Goal: Task Accomplishment & Management: Manage account settings

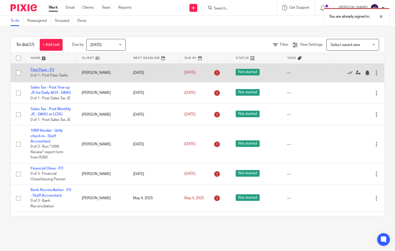
click at [47, 71] on link "First Pass - P3" at bounding box center [43, 70] width 24 height 4
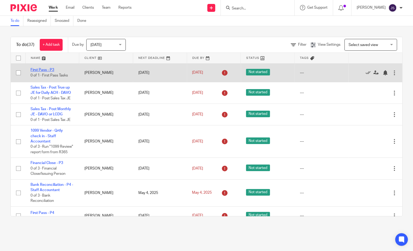
click at [48, 69] on link "First Pass - P3" at bounding box center [43, 70] width 24 height 4
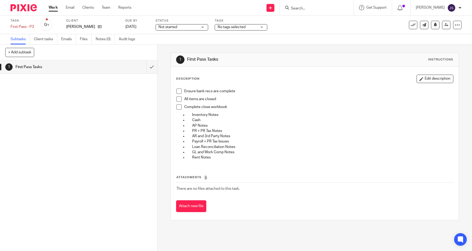
click at [50, 6] on link "Work" at bounding box center [53, 7] width 9 height 5
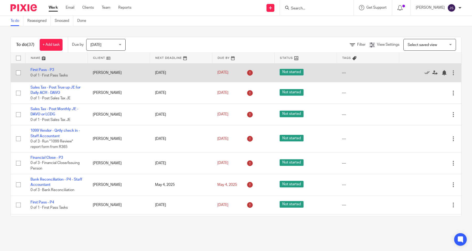
click at [18, 73] on input "checkbox" at bounding box center [18, 73] width 10 height 10
checkbox input "true"
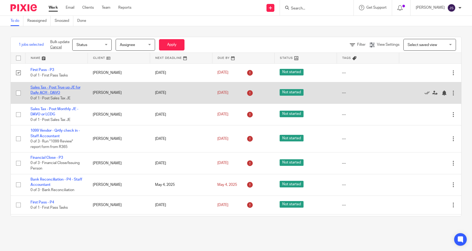
click at [37, 92] on link "Sales Tax - Post True up JE for Daily ACH - DAVO" at bounding box center [56, 90] width 50 height 9
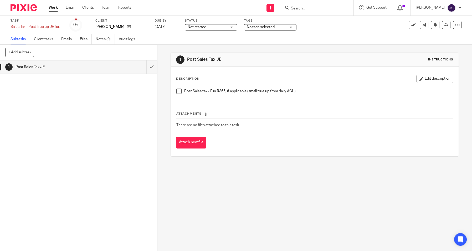
click at [53, 8] on link "Work" at bounding box center [53, 7] width 9 height 5
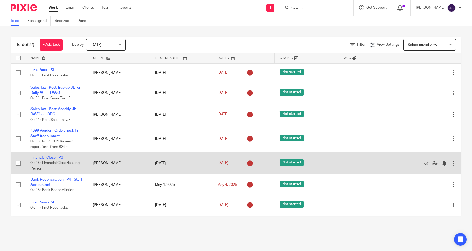
click at [46, 157] on link "Financial Close - P3" at bounding box center [47, 158] width 33 height 4
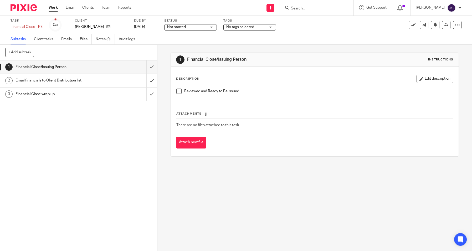
click at [45, 81] on h1 "Email financials to Client Distribution list" at bounding box center [58, 81] width 84 height 8
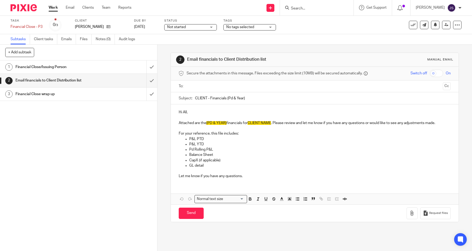
click at [45, 92] on h1 "Financial Close wrap up" at bounding box center [58, 94] width 84 height 8
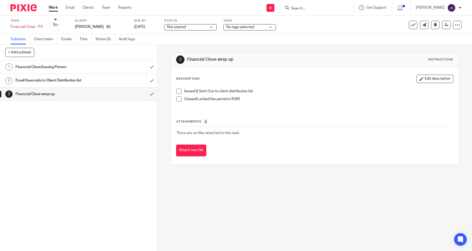
click at [53, 8] on link "Work" at bounding box center [53, 7] width 9 height 5
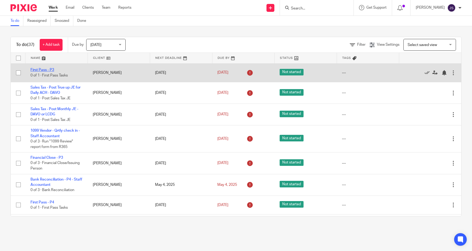
click at [53, 69] on link "First Pass - P3" at bounding box center [43, 70] width 24 height 4
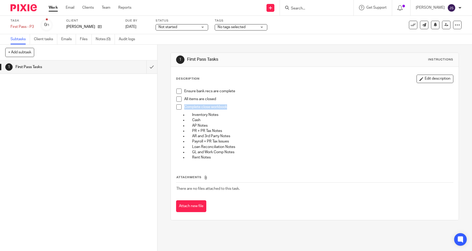
drag, startPoint x: 183, startPoint y: 107, endPoint x: 234, endPoint y: 108, distance: 51.3
click at [234, 108] on p "Complete close workbook" at bounding box center [318, 106] width 269 height 5
copy p "Complete close workbook"
click at [130, 6] on link "Reports" at bounding box center [124, 7] width 13 height 5
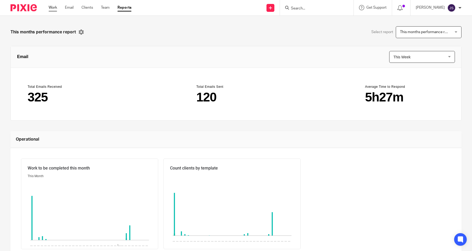
click at [55, 7] on link "Work" at bounding box center [53, 7] width 8 height 5
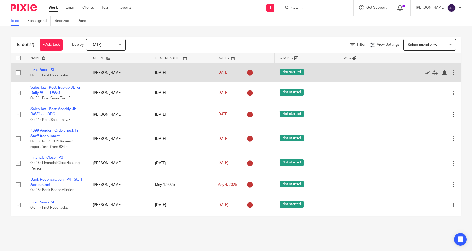
click at [19, 73] on input "checkbox" at bounding box center [18, 73] width 10 height 10
checkbox input "true"
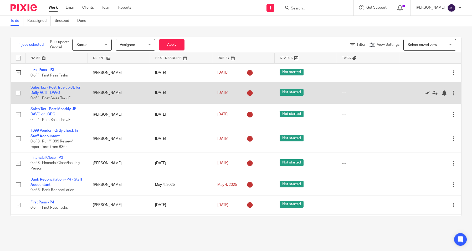
click at [19, 94] on input "checkbox" at bounding box center [18, 93] width 10 height 10
checkbox input "true"
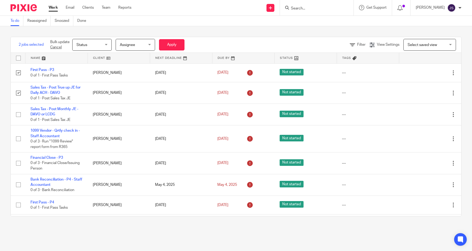
click at [100, 46] on span "Status" at bounding box center [91, 44] width 28 height 11
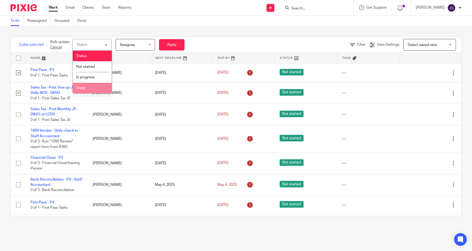
click at [86, 88] on li "Done" at bounding box center [92, 88] width 39 height 11
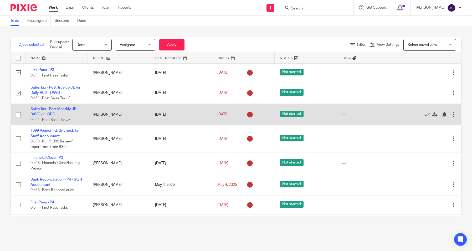
click at [18, 113] on input "checkbox" at bounding box center [18, 115] width 10 height 10
checkbox input "true"
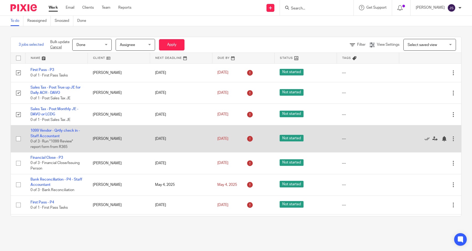
click at [18, 140] on input "checkbox" at bounding box center [18, 139] width 10 height 10
checkbox input "true"
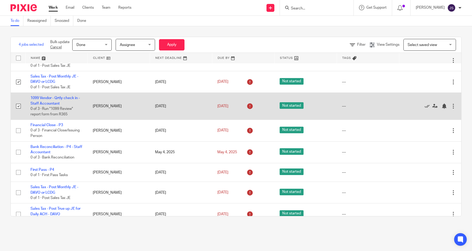
scroll to position [53, 0]
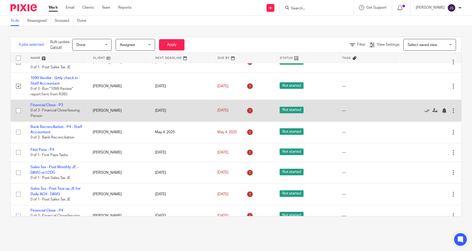
click at [17, 112] on input "checkbox" at bounding box center [18, 111] width 10 height 10
checkbox input "true"
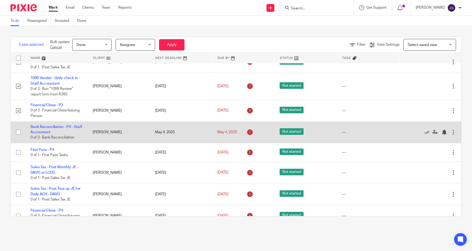
click at [18, 131] on input "checkbox" at bounding box center [18, 132] width 10 height 10
checkbox input "true"
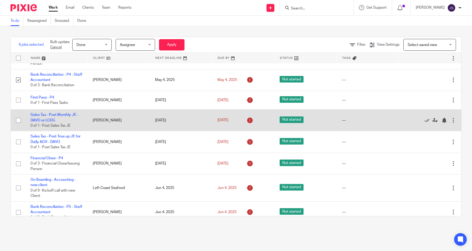
scroll to position [105, 0]
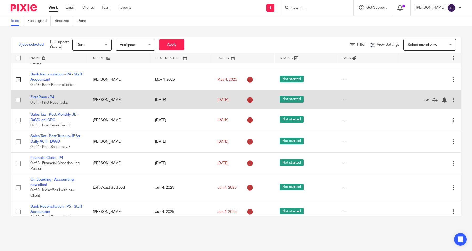
click at [18, 100] on input "checkbox" at bounding box center [18, 100] width 10 height 10
checkbox input "true"
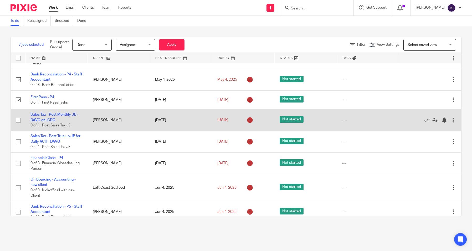
click at [16, 121] on input "checkbox" at bounding box center [18, 120] width 10 height 10
checkbox input "true"
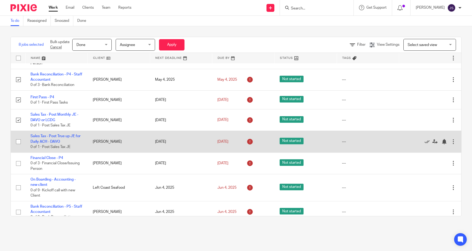
click at [19, 141] on input "checkbox" at bounding box center [18, 142] width 10 height 10
checkbox input "true"
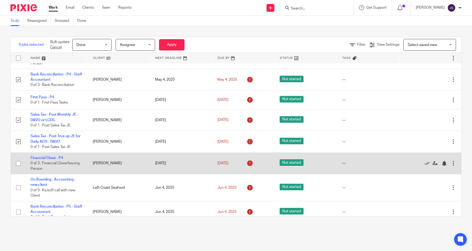
click at [18, 166] on input "checkbox" at bounding box center [18, 164] width 10 height 10
checkbox input "true"
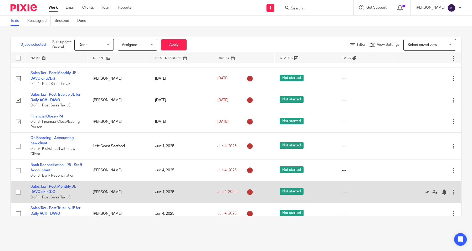
scroll to position [184, 0]
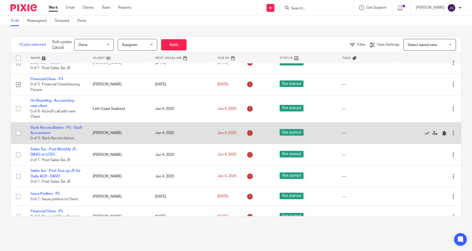
click at [18, 134] on input "checkbox" at bounding box center [18, 133] width 10 height 10
checkbox input "true"
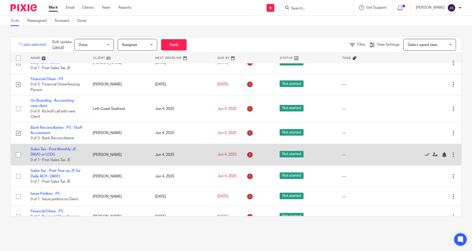
click at [18, 155] on input "checkbox" at bounding box center [18, 155] width 10 height 10
checkbox input "true"
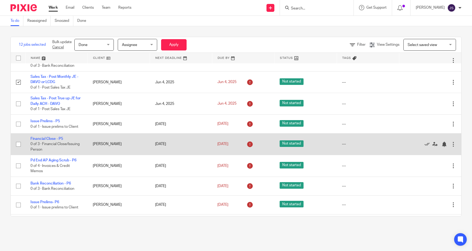
scroll to position [263, 0]
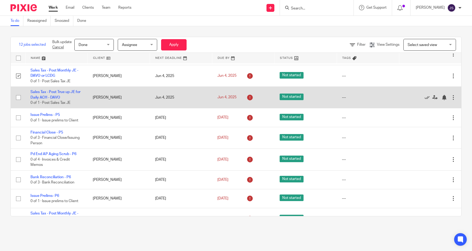
click at [18, 99] on input "checkbox" at bounding box center [18, 98] width 10 height 10
checkbox input "true"
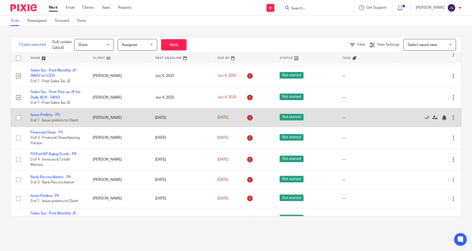
click at [17, 118] on input "checkbox" at bounding box center [18, 118] width 10 height 10
checkbox input "true"
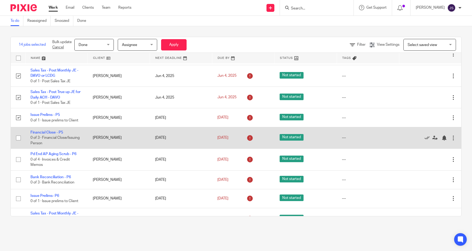
click at [18, 141] on input "checkbox" at bounding box center [18, 138] width 10 height 10
checkbox input "true"
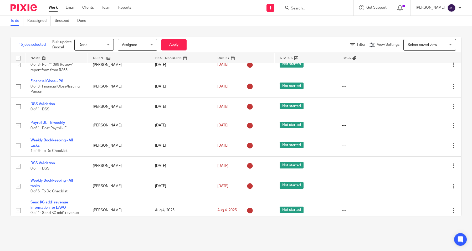
scroll to position [473, 0]
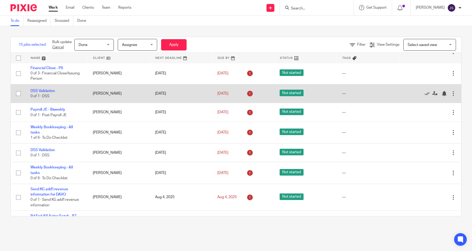
click at [17, 95] on input "checkbox" at bounding box center [18, 94] width 10 height 10
checkbox input "true"
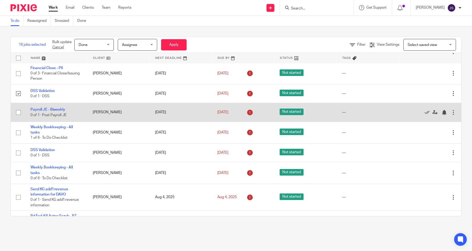
click at [19, 115] on input "checkbox" at bounding box center [18, 113] width 10 height 10
checkbox input "true"
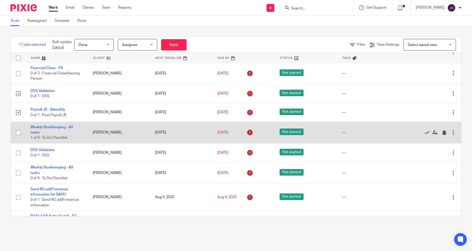
click at [18, 136] on input "checkbox" at bounding box center [18, 133] width 10 height 10
checkbox input "true"
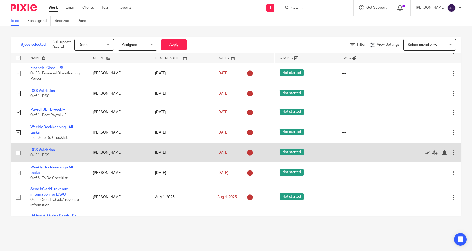
click at [19, 156] on input "checkbox" at bounding box center [18, 153] width 10 height 10
checkbox input "true"
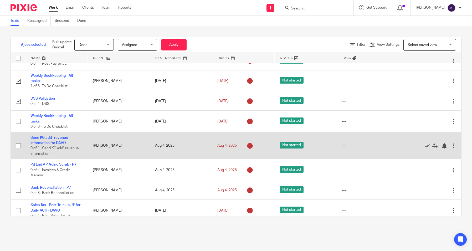
scroll to position [526, 0]
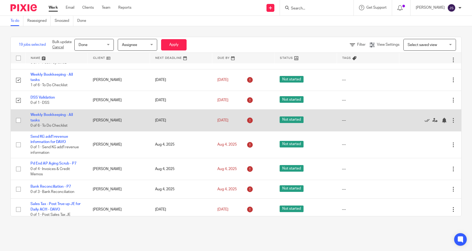
click at [20, 123] on input "checkbox" at bounding box center [18, 120] width 10 height 10
checkbox input "true"
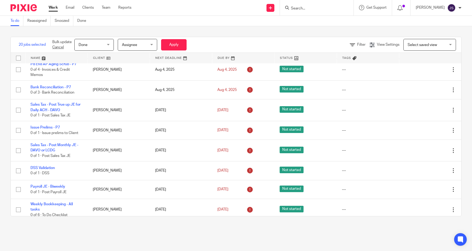
scroll to position [631, 0]
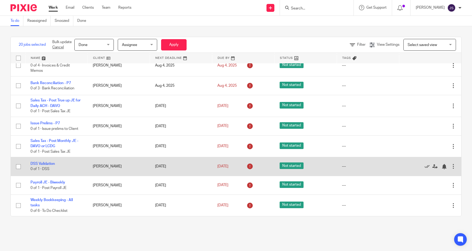
click at [19, 169] on input "checkbox" at bounding box center [18, 167] width 10 height 10
click at [18, 167] on input "checkbox" at bounding box center [18, 167] width 10 height 10
checkbox input "false"
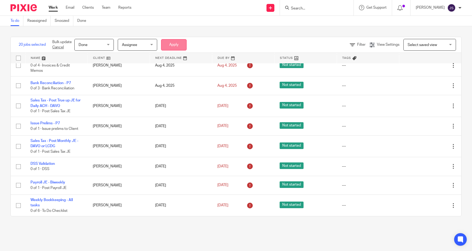
click at [164, 43] on button "Apply" at bounding box center [174, 44] width 26 height 11
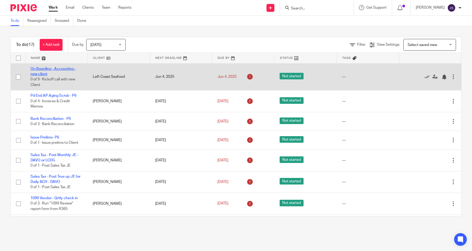
click at [45, 69] on link "On Boarding - Accounting - new client" at bounding box center [53, 71] width 45 height 9
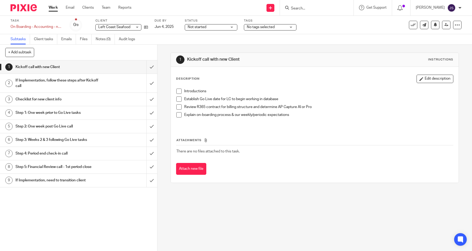
click at [232, 27] on div "Not started Not started" at bounding box center [211, 27] width 53 height 6
click at [214, 20] on label "Status" at bounding box center [211, 21] width 53 height 4
click at [453, 26] on div at bounding box center [457, 25] width 8 height 8
click at [372, 24] on div "Task On Boarding - Accounting - new client Save On Boarding - Accounting - new …" at bounding box center [199, 25] width 376 height 13
click at [52, 8] on link "Work" at bounding box center [53, 7] width 9 height 5
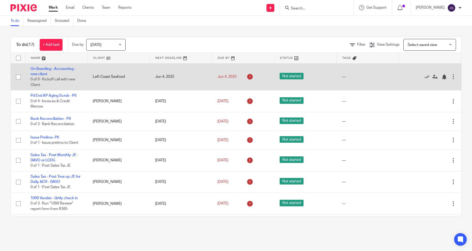
click at [19, 78] on input "checkbox" at bounding box center [18, 77] width 10 height 10
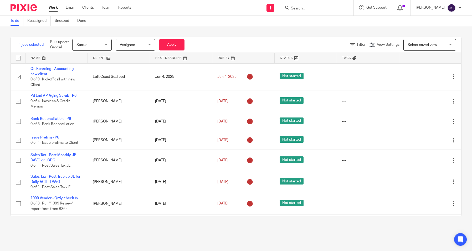
click at [109, 45] on div "Status Status" at bounding box center [91, 45] width 39 height 12
click at [105, 28] on div "1 jobs selected Bulk update Cancel Status Status Status Not started In progress…" at bounding box center [236, 126] width 472 height 201
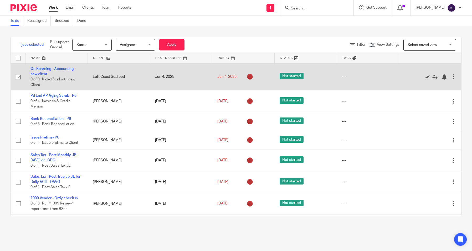
click at [19, 76] on input "checkbox" at bounding box center [18, 77] width 10 height 10
checkbox input "false"
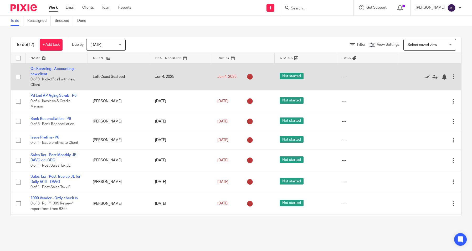
click at [342, 77] on div "---" at bounding box center [368, 76] width 52 height 5
click at [451, 76] on div at bounding box center [453, 76] width 5 height 5
click at [442, 78] on div at bounding box center [444, 76] width 5 height 5
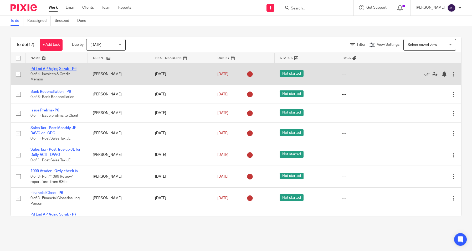
click at [59, 68] on link "Pd End AP Aging Scrub - P6" at bounding box center [54, 69] width 46 height 4
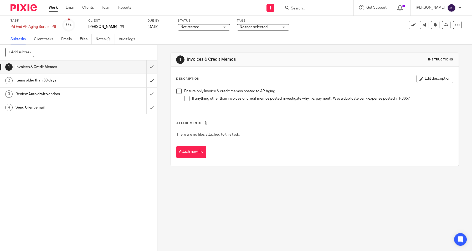
click at [42, 79] on h1 "Items older than 30 days" at bounding box center [58, 81] width 84 height 8
click at [41, 94] on h1 "Review Auto draft vendors" at bounding box center [58, 94] width 84 height 8
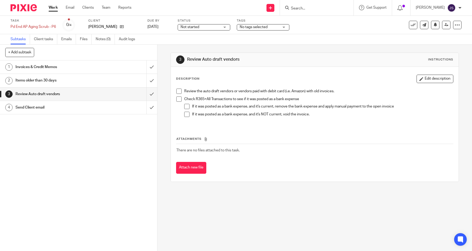
click at [39, 106] on h1 "Send Client email" at bounding box center [58, 108] width 84 height 8
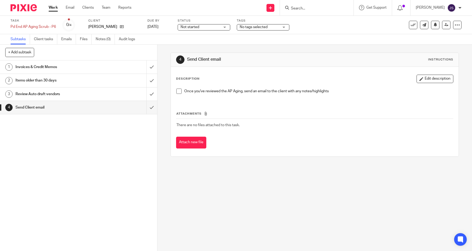
click at [54, 7] on link "Work" at bounding box center [53, 7] width 9 height 5
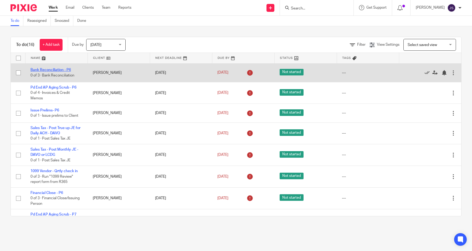
click at [46, 69] on link "Bank Reconciliation - P6" at bounding box center [51, 70] width 41 height 4
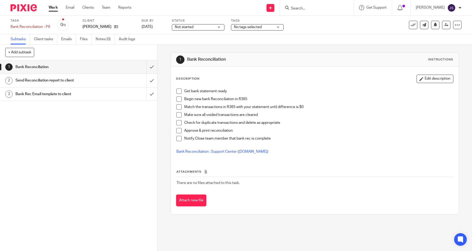
click at [52, 81] on h1 "Send Reconciliation report to client" at bounding box center [58, 81] width 84 height 8
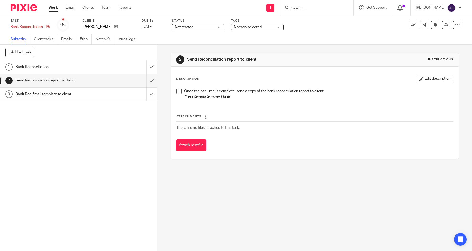
click at [50, 93] on h1 "Bank Rec Email template to client" at bounding box center [58, 94] width 84 height 8
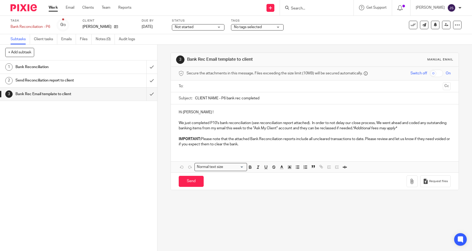
click at [55, 7] on link "Work" at bounding box center [53, 7] width 9 height 5
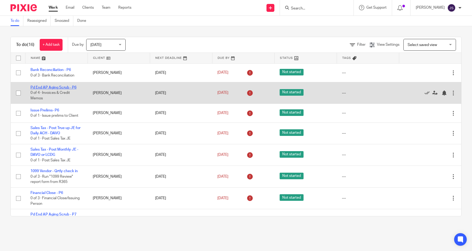
click at [37, 88] on link "Pd End AP Aging Scrub - P6" at bounding box center [54, 88] width 46 height 4
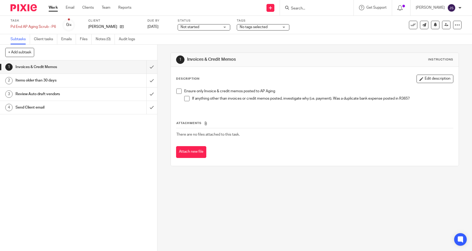
click at [72, 79] on h1 "Items older than 30 days" at bounding box center [58, 81] width 84 height 8
click at [42, 92] on h1 "Review Auto draft vendors" at bounding box center [58, 94] width 84 height 8
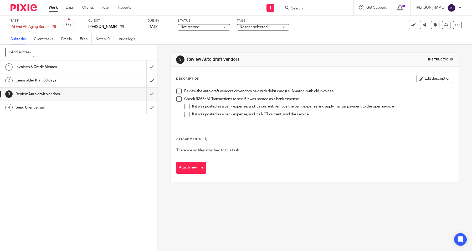
click at [33, 107] on h1 "Send Client email" at bounding box center [58, 108] width 84 height 8
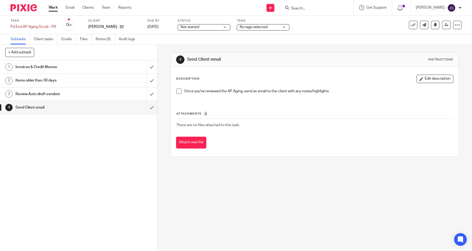
click at [51, 8] on link "Work" at bounding box center [53, 7] width 9 height 5
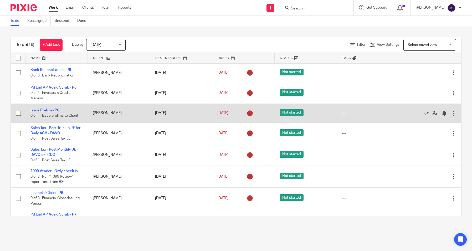
click at [40, 110] on link "Issue Prelims- P6" at bounding box center [45, 111] width 29 height 4
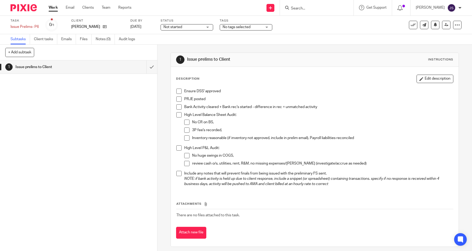
scroll to position [3, 0]
